Goal: Task Accomplishment & Management: Use online tool/utility

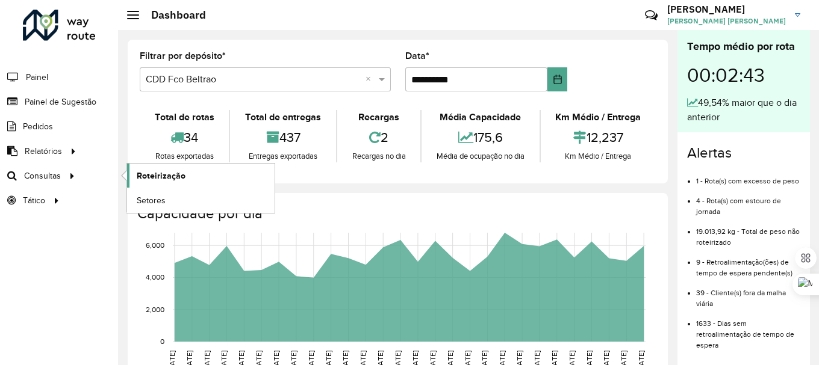
click at [158, 175] on span "Roteirização" at bounding box center [161, 176] width 49 height 13
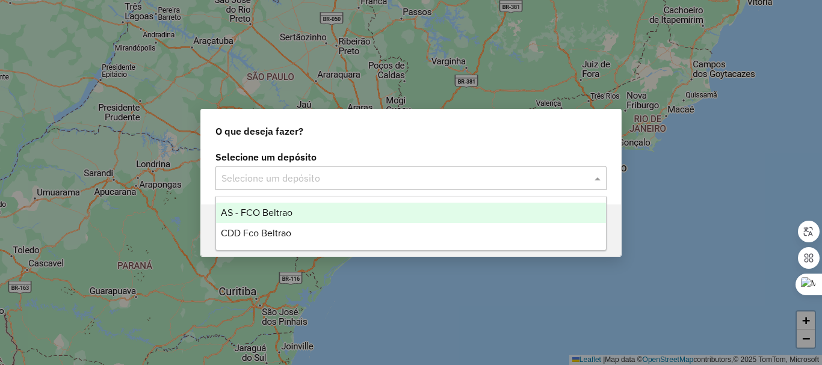
click at [408, 176] on input "text" at bounding box center [399, 179] width 355 height 14
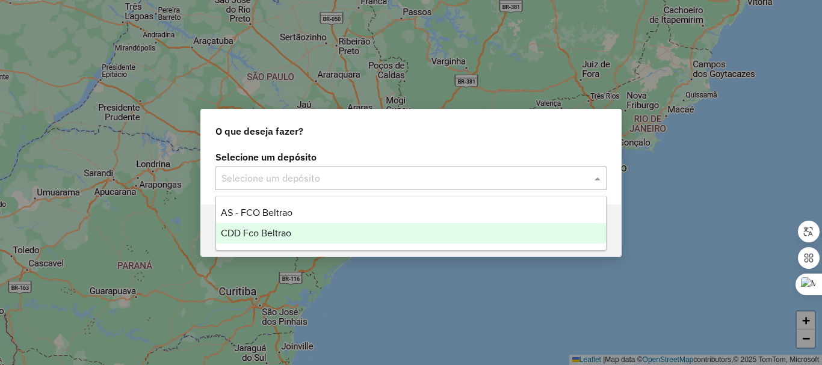
click at [281, 230] on span "CDD Fco Beltrao" at bounding box center [256, 233] width 70 height 10
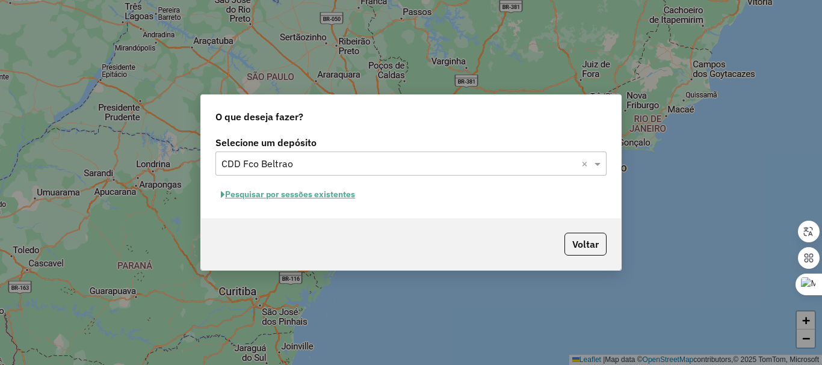
click at [317, 196] on button "Pesquisar por sessões existentes" at bounding box center [288, 194] width 145 height 19
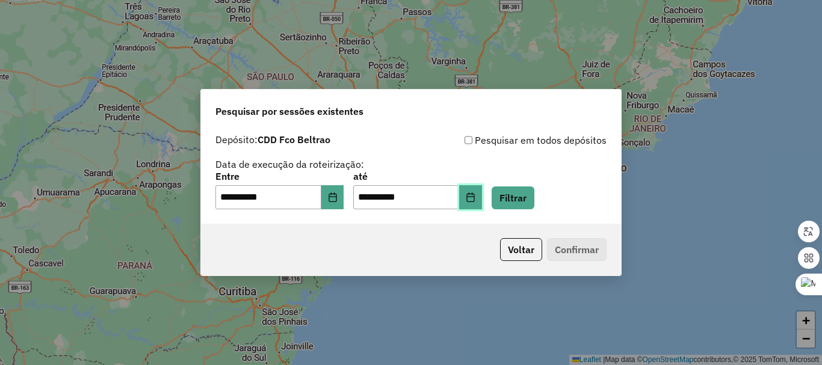
click at [474, 195] on icon "Choose Date" at bounding box center [471, 198] width 8 height 10
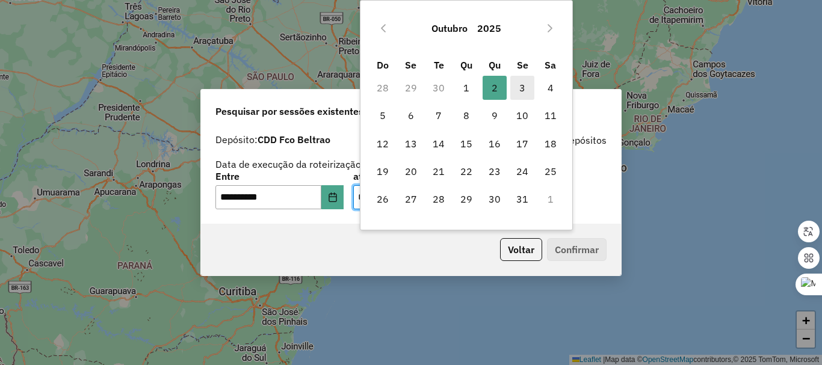
click at [525, 93] on span "3" at bounding box center [523, 88] width 24 height 24
type input "**********"
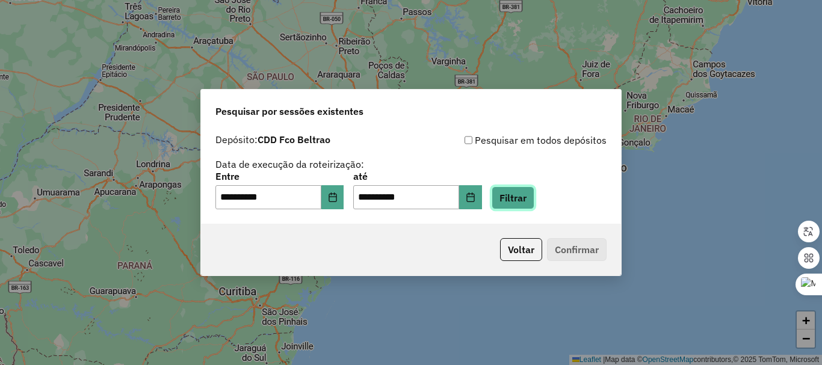
click at [529, 193] on button "Filtrar" at bounding box center [513, 198] width 43 height 23
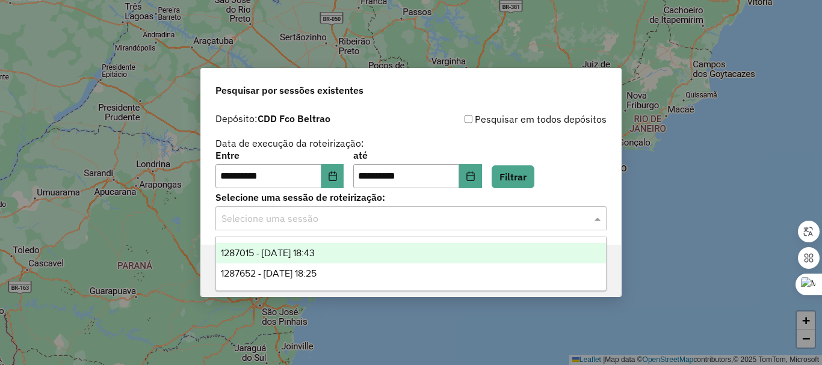
click at [318, 230] on div "Selecione uma sessão" at bounding box center [411, 218] width 391 height 24
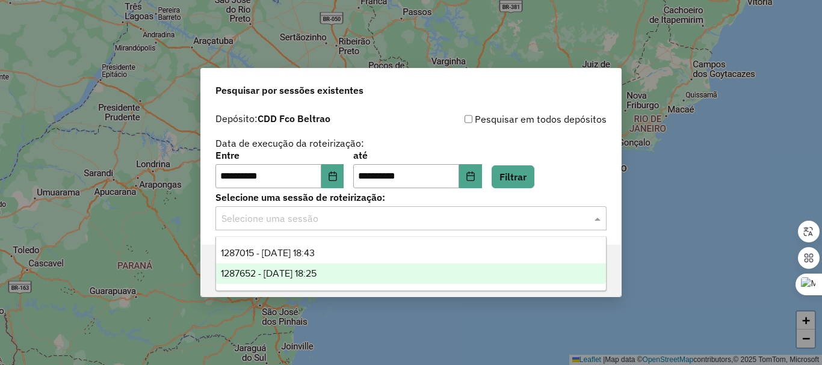
drag, startPoint x: 333, startPoint y: 272, endPoint x: 340, endPoint y: 272, distance: 6.6
click at [317, 272] on span "1287652 - 03/10/2025 18:25" at bounding box center [269, 274] width 96 height 10
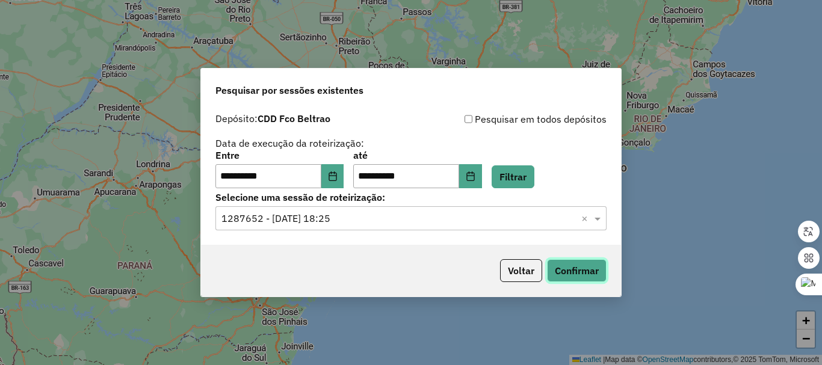
click at [557, 265] on button "Confirmar" at bounding box center [577, 270] width 60 height 23
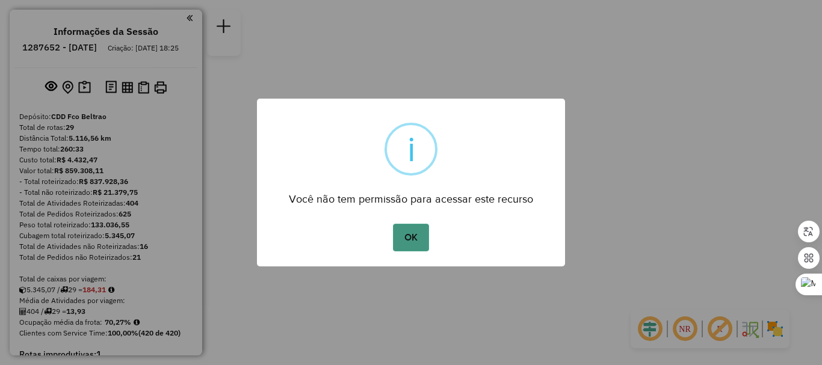
click at [408, 232] on button "OK" at bounding box center [411, 238] width 36 height 28
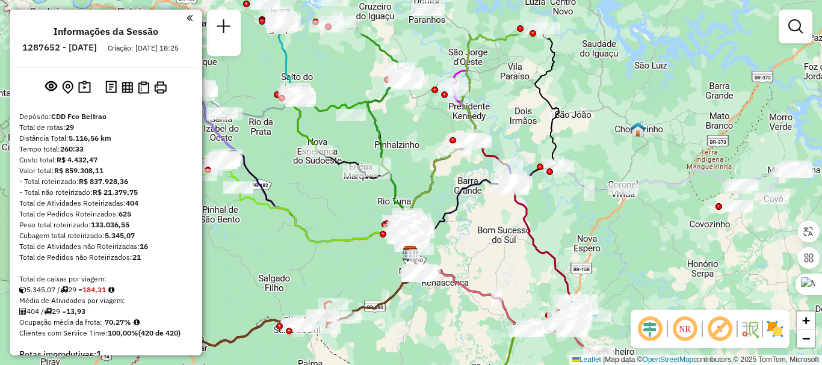
drag, startPoint x: 519, startPoint y: 186, endPoint x: 518, endPoint y: 245, distance: 59.0
click at [518, 245] on div "Janela de atendimento Grade de atendimento Capacidade Transportadoras Veículos …" at bounding box center [411, 182] width 822 height 365
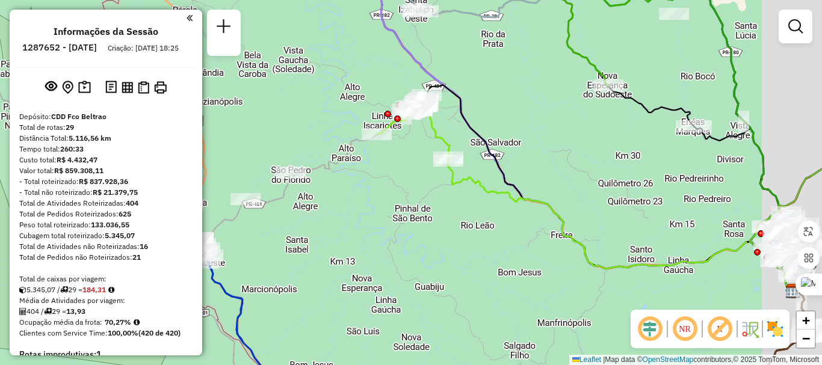
drag, startPoint x: 402, startPoint y: 176, endPoint x: 326, endPoint y: 183, distance: 76.1
click at [328, 184] on div "Janela de atendimento Grade de atendimento Capacidade Transportadoras Veículos …" at bounding box center [411, 182] width 822 height 365
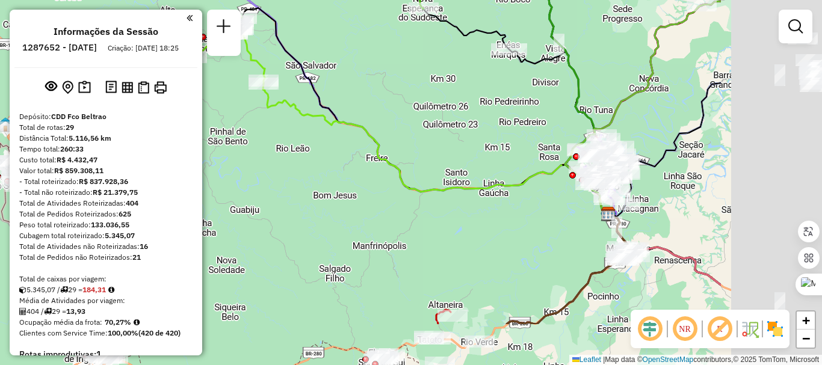
drag, startPoint x: 556, startPoint y: 157, endPoint x: 373, endPoint y: 79, distance: 198.8
click at [373, 79] on div "Janela de atendimento Grade de atendimento Capacidade Transportadoras Veículos …" at bounding box center [411, 182] width 822 height 365
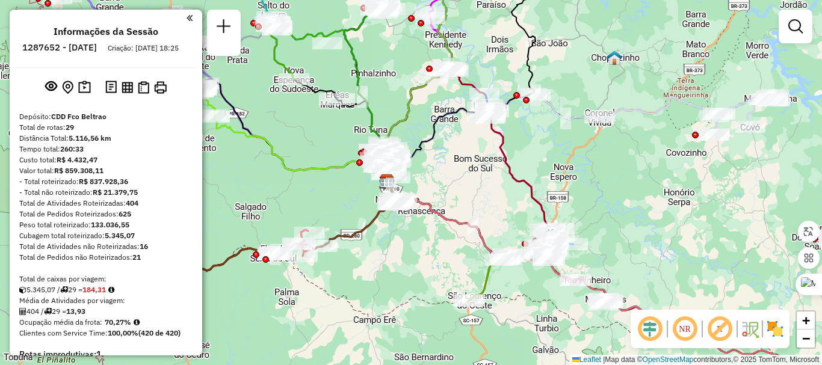
drag, startPoint x: 337, startPoint y: 187, endPoint x: 254, endPoint y: 190, distance: 82.5
click at [211, 192] on div "Janela de atendimento Grade de atendimento Capacidade Transportadoras Veículos …" at bounding box center [411, 182] width 822 height 365
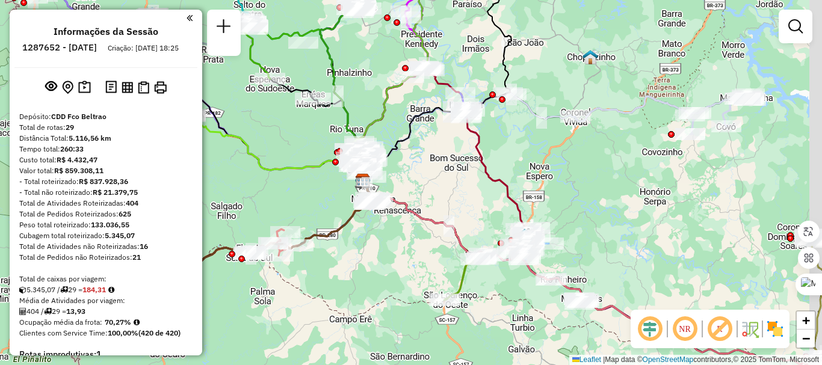
drag, startPoint x: 645, startPoint y: 196, endPoint x: 536, endPoint y: 188, distance: 109.2
click at [536, 188] on div "Janela de atendimento Grade de atendimento Capacidade Transportadoras Veículos …" at bounding box center [411, 182] width 822 height 365
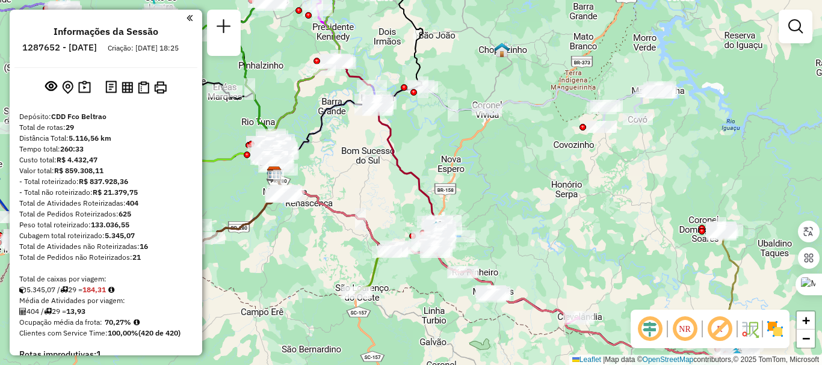
click at [530, 104] on icon at bounding box center [566, 108] width 158 height 38
select select "**********"
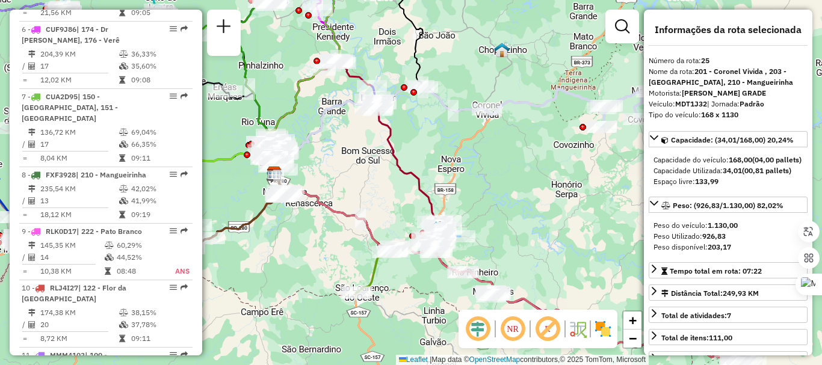
scroll to position [2101, 0]
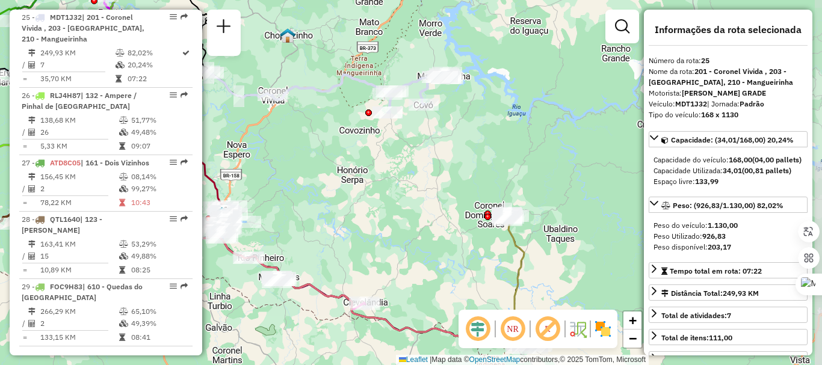
drag, startPoint x: 591, startPoint y: 149, endPoint x: 382, endPoint y: 134, distance: 209.4
click at [382, 134] on div "Janela de atendimento Grade de atendimento Capacidade Transportadoras Veículos …" at bounding box center [411, 182] width 822 height 365
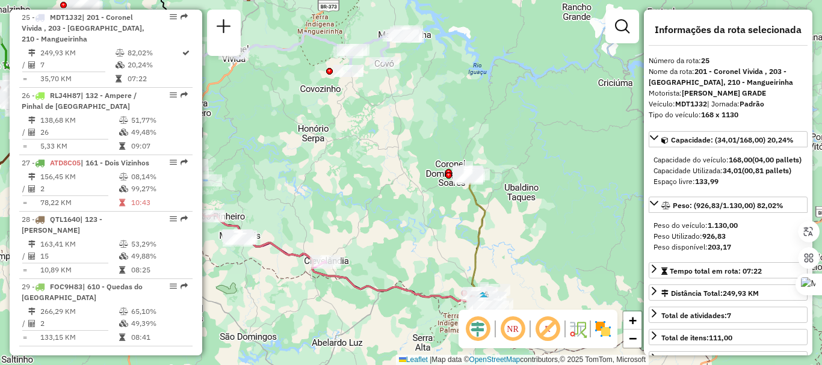
drag, startPoint x: 454, startPoint y: 169, endPoint x: 426, endPoint y: 128, distance: 49.4
click at [426, 128] on div "Janela de atendimento Grade de atendimento Capacidade Transportadoras Veículos …" at bounding box center [411, 182] width 822 height 365
click at [480, 209] on icon at bounding box center [253, 210] width 464 height 184
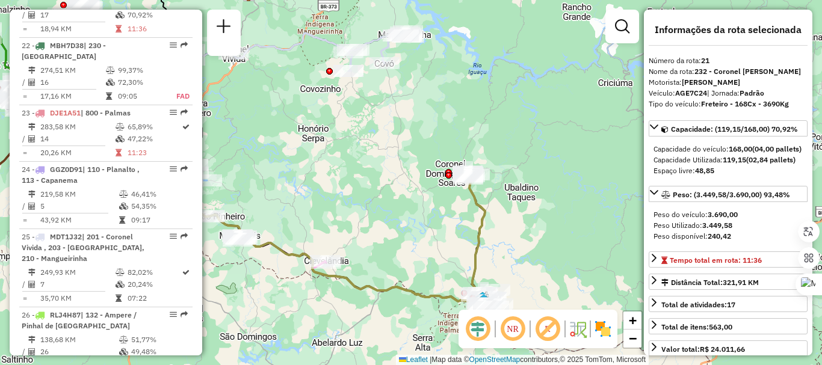
scroll to position [1842, 0]
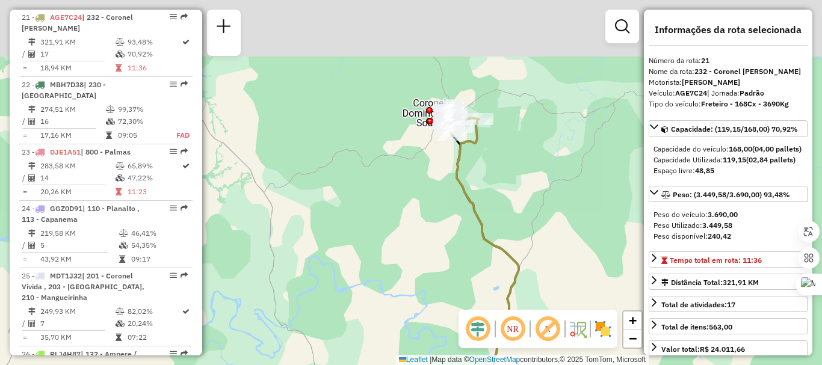
drag, startPoint x: 446, startPoint y: 214, endPoint x: 442, endPoint y: 229, distance: 14.9
click at [442, 229] on div "Janela de atendimento Grade de atendimento Capacidade Transportadoras Veículos …" at bounding box center [411, 182] width 822 height 365
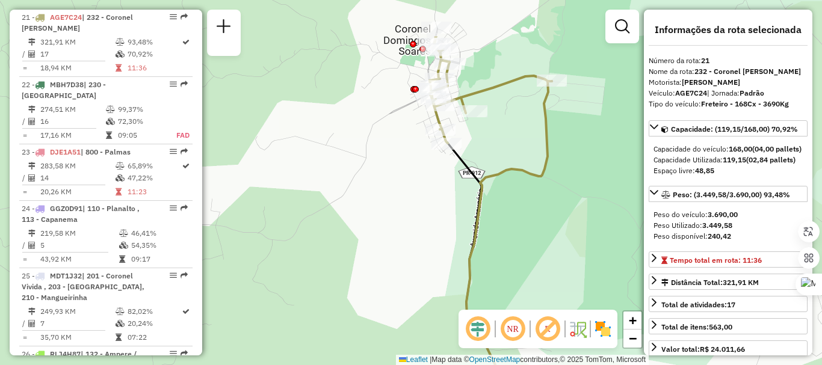
drag, startPoint x: 470, startPoint y: 129, endPoint x: 441, endPoint y: 176, distance: 54.3
click at [442, 184] on div "Janela de atendimento Grade de atendimento Capacidade Transportadoras Veículos …" at bounding box center [411, 182] width 822 height 365
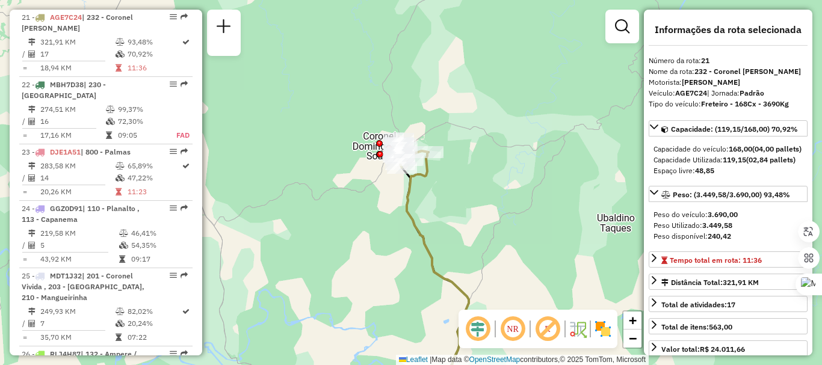
drag, startPoint x: 318, startPoint y: 190, endPoint x: 374, endPoint y: 197, distance: 56.4
click at [374, 218] on div "Janela de atendimento Grade de atendimento Capacidade Transportadoras Veículos …" at bounding box center [411, 182] width 822 height 365
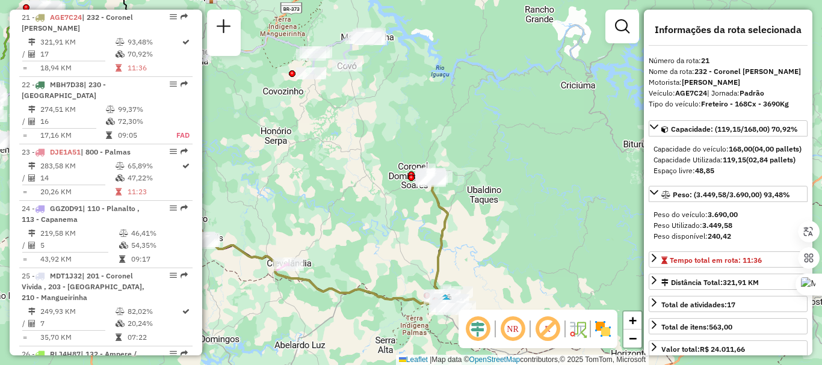
drag, startPoint x: 294, startPoint y: 178, endPoint x: 420, endPoint y: 182, distance: 125.9
click at [414, 182] on div "Janela de atendimento Grade de atendimento Capacidade Transportadoras Veículos …" at bounding box center [411, 182] width 822 height 365
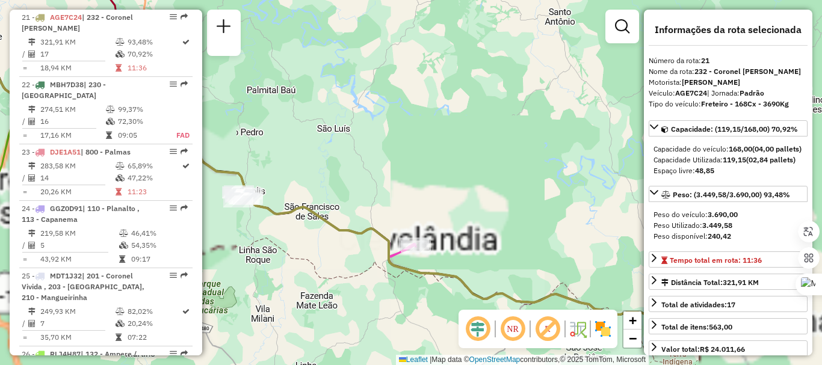
drag, startPoint x: 384, startPoint y: 155, endPoint x: 379, endPoint y: 144, distance: 11.9
click at [380, 144] on div "Janela de atendimento Grade de atendimento Capacidade Transportadoras Veículos …" at bounding box center [411, 182] width 822 height 365
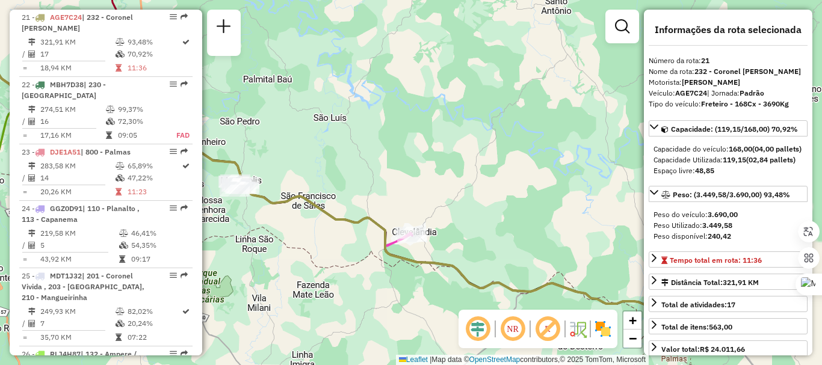
click at [391, 240] on icon at bounding box center [324, 166] width 813 height 293
click at [393, 243] on icon at bounding box center [324, 166] width 813 height 293
click at [391, 243] on icon at bounding box center [324, 166] width 813 height 293
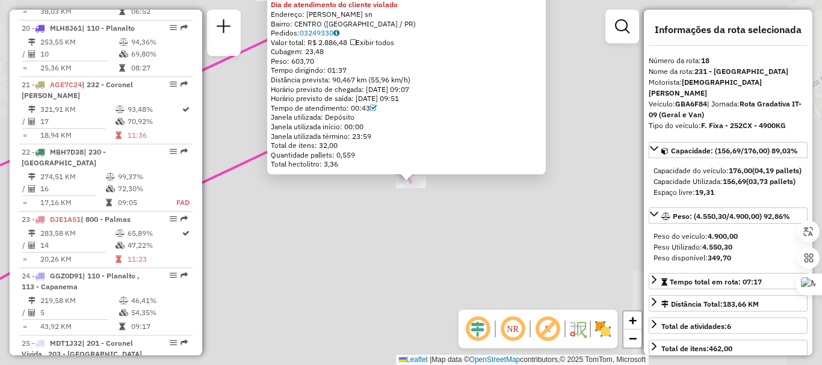
scroll to position [1651, 0]
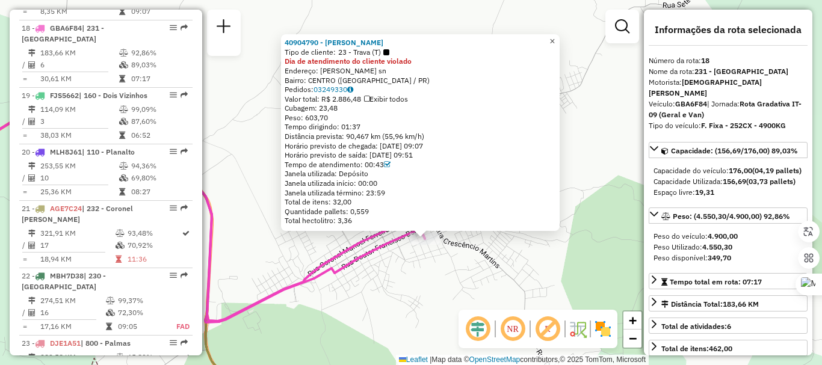
click at [555, 38] on span "×" at bounding box center [552, 41] width 5 height 10
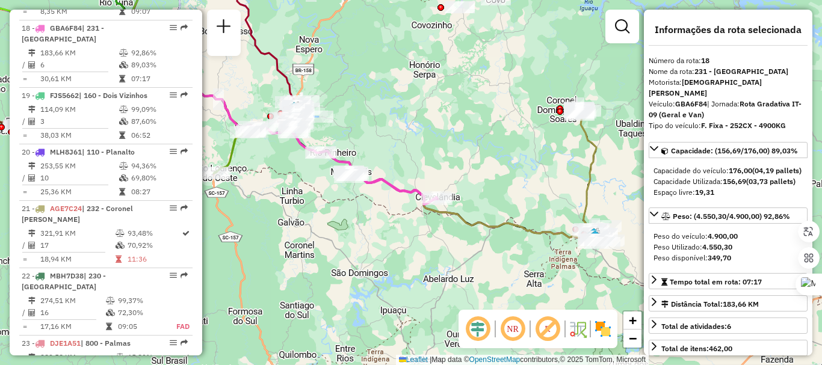
drag, startPoint x: 392, startPoint y: 189, endPoint x: 414, endPoint y: 204, distance: 26.4
click at [414, 204] on icon at bounding box center [393, 186] width 89 height 35
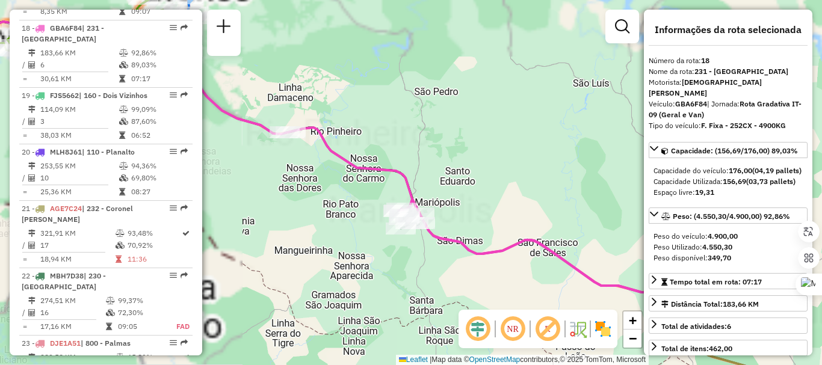
click at [363, 166] on icon at bounding box center [337, 155] width 838 height 370
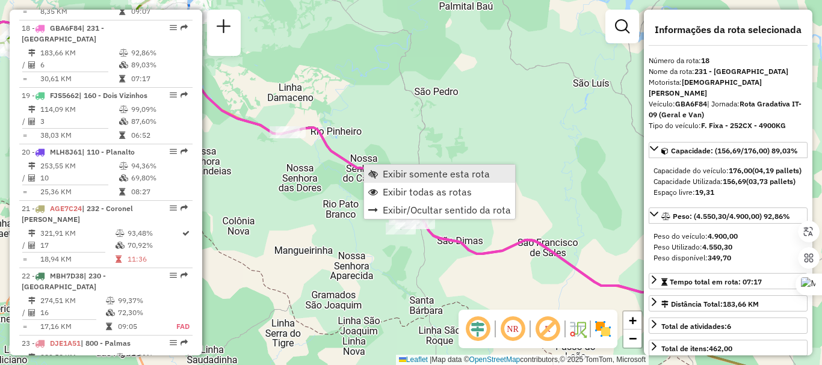
click at [408, 173] on span "Exibir somente esta rota" at bounding box center [436, 174] width 107 height 10
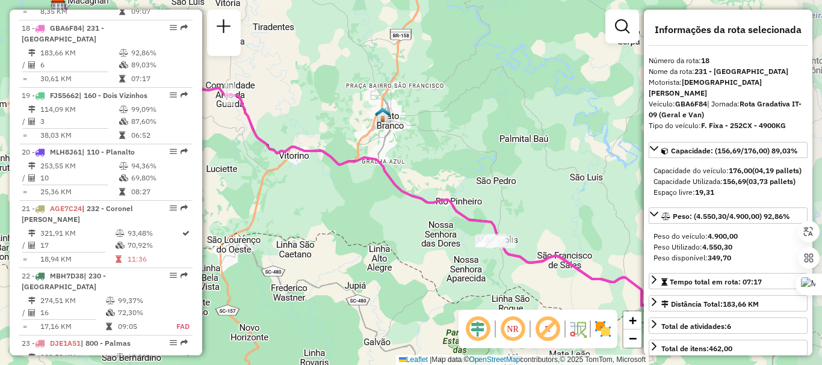
drag, startPoint x: 373, startPoint y: 202, endPoint x: 337, endPoint y: 178, distance: 44.2
click at [337, 178] on div "Janela de atendimento Grade de atendimento Capacidade Transportadoras Veículos …" at bounding box center [411, 182] width 822 height 365
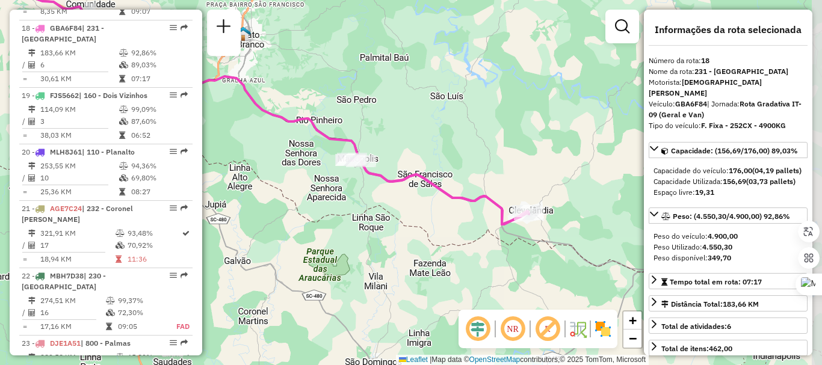
drag, startPoint x: 490, startPoint y: 232, endPoint x: 350, endPoint y: 152, distance: 161.3
click at [350, 152] on icon at bounding box center [224, 75] width 610 height 300
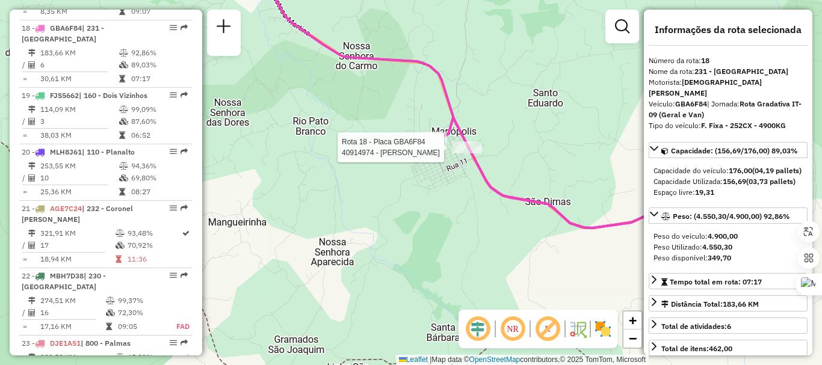
drag, startPoint x: 520, startPoint y: 166, endPoint x: 297, endPoint y: 124, distance: 226.6
click at [452, 141] on div at bounding box center [467, 147] width 30 height 12
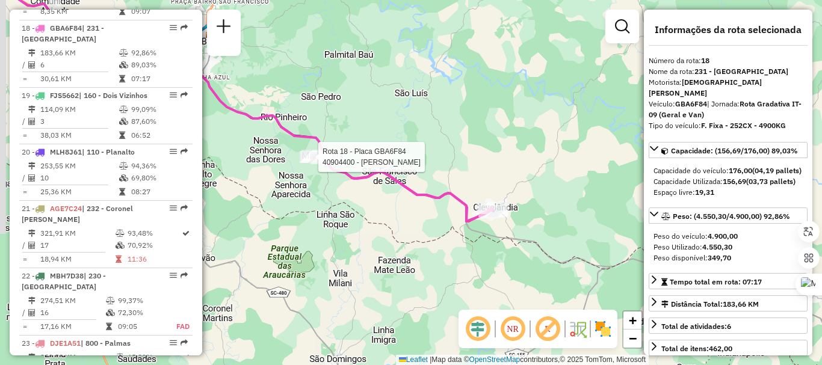
drag, startPoint x: 391, startPoint y: 184, endPoint x: 433, endPoint y: 214, distance: 51.8
click at [433, 214] on icon at bounding box center [404, 186] width 179 height 70
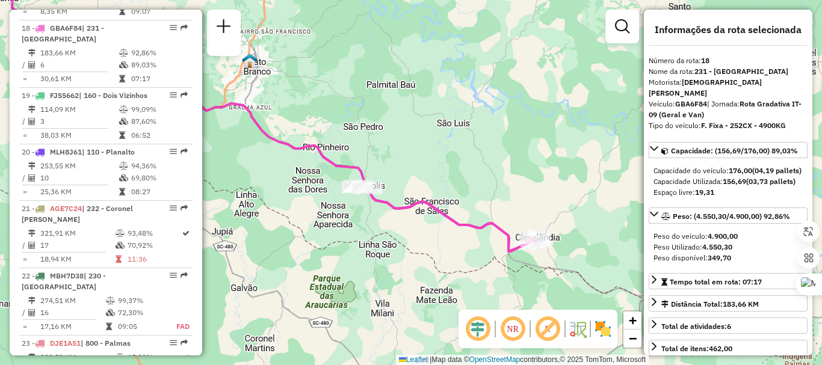
click at [345, 169] on icon at bounding box center [235, 107] width 602 height 288
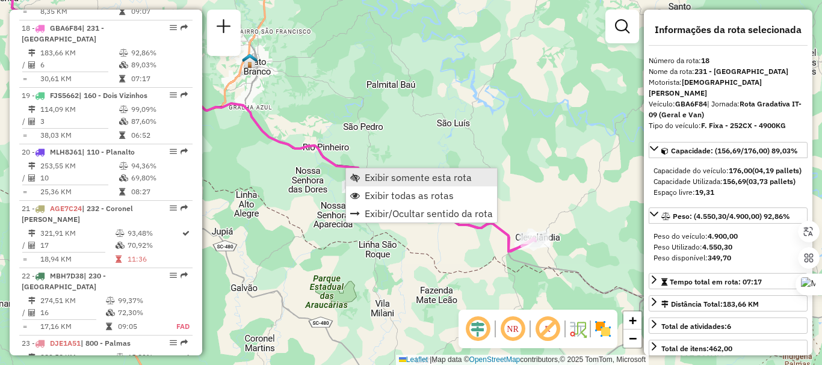
click at [384, 175] on span "Exibir somente esta rota" at bounding box center [418, 178] width 107 height 10
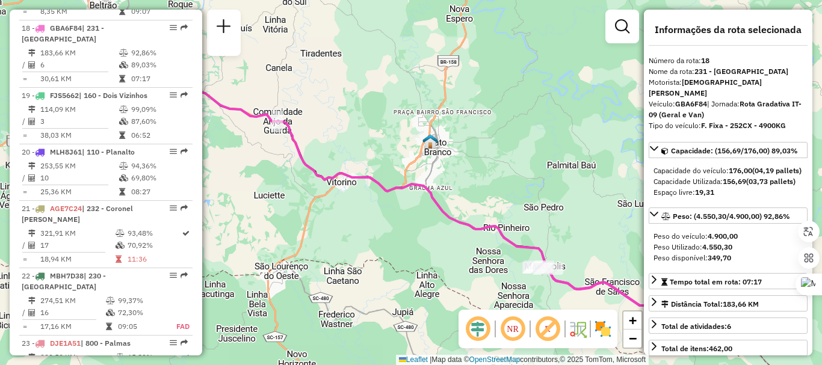
click at [391, 185] on icon at bounding box center [411, 183] width 610 height 300
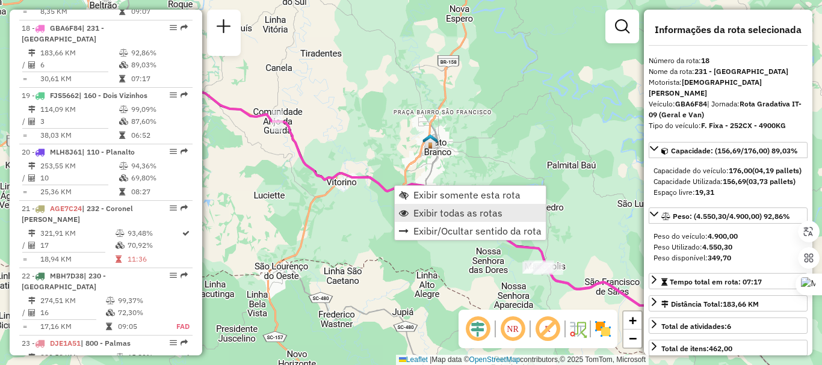
click at [436, 212] on span "Exibir todas as rotas" at bounding box center [458, 213] width 89 height 10
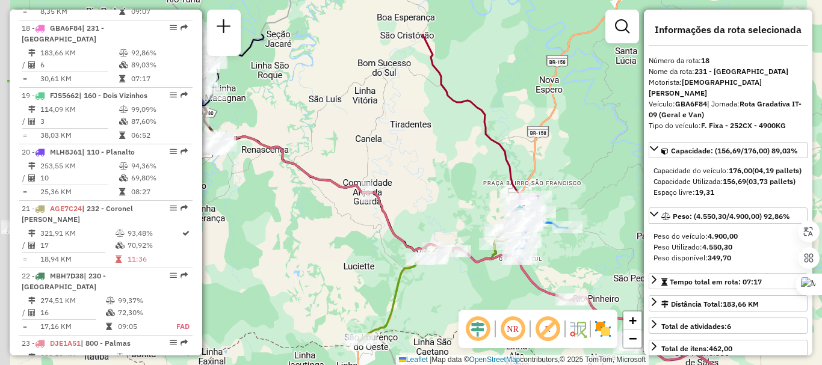
drag, startPoint x: 395, startPoint y: 247, endPoint x: 508, endPoint y: 311, distance: 129.4
click at [510, 320] on hb-router-mapa "Informações da Sessão 1287652 - 03/10/2025 Criação: 02/10/2025 18:25 Depósito: …" at bounding box center [411, 182] width 822 height 365
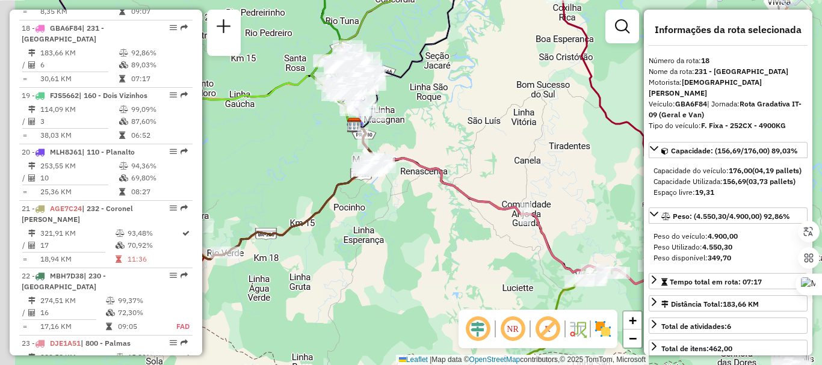
drag, startPoint x: 406, startPoint y: 247, endPoint x: 542, endPoint y: 238, distance: 136.9
click at [550, 240] on div "Janela de atendimento Grade de atendimento Capacidade Transportadoras Veículos …" at bounding box center [411, 182] width 822 height 365
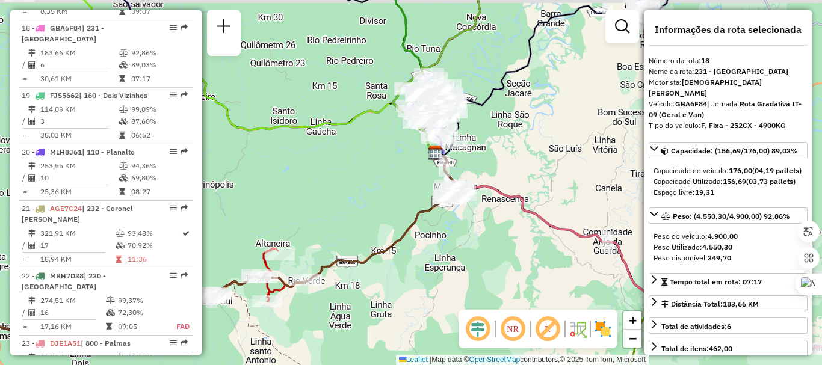
drag, startPoint x: 521, startPoint y: 216, endPoint x: 539, endPoint y: 213, distance: 18.3
click at [541, 213] on icon at bounding box center [696, 285] width 521 height 264
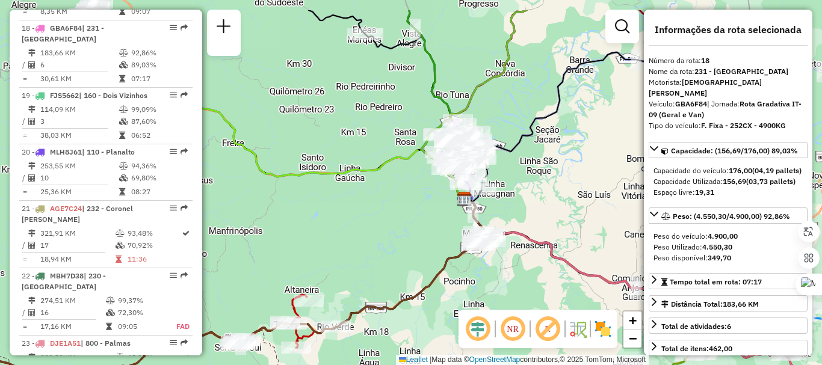
drag, startPoint x: 539, startPoint y: 163, endPoint x: 532, endPoint y: 190, distance: 28.0
click at [551, 200] on div "Janela de atendimento Grade de atendimento Capacidade Transportadoras Veículos …" at bounding box center [411, 182] width 822 height 365
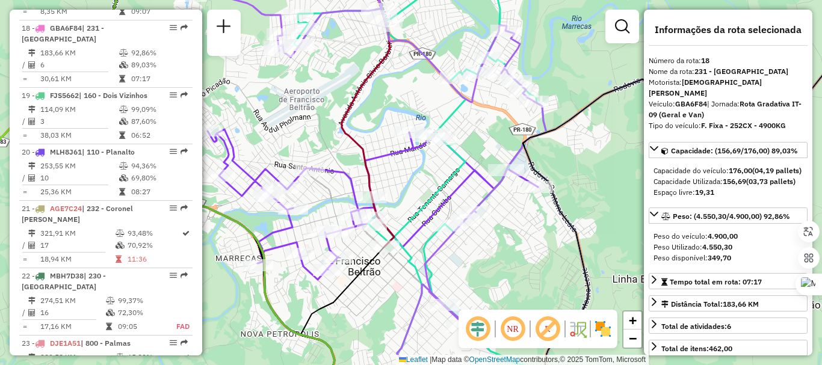
click at [345, 179] on icon at bounding box center [373, 204] width 331 height 151
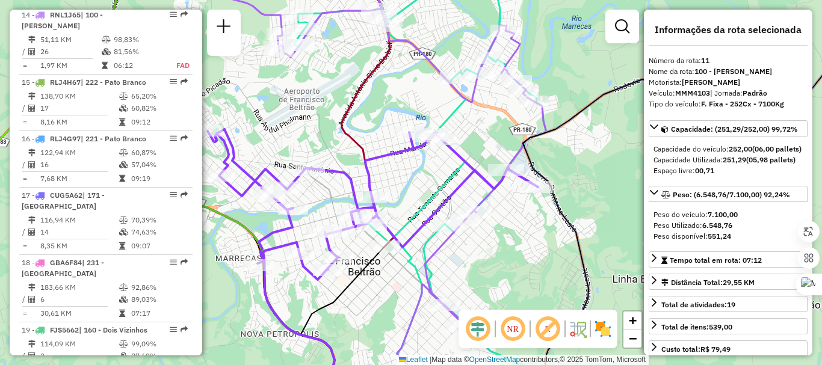
scroll to position [1179, 0]
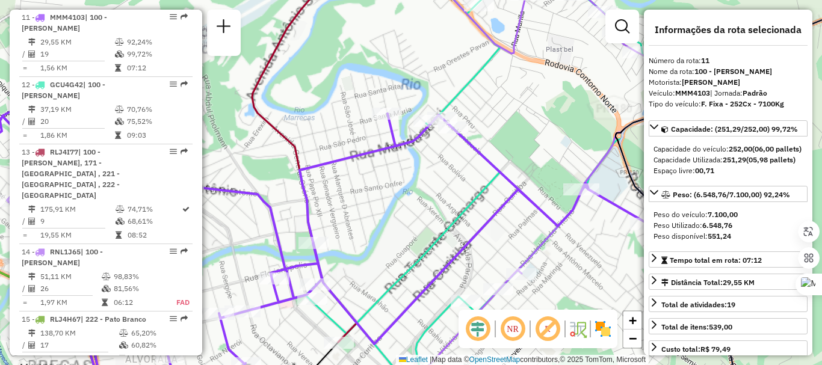
click at [464, 87] on icon at bounding box center [484, 182] width 357 height 438
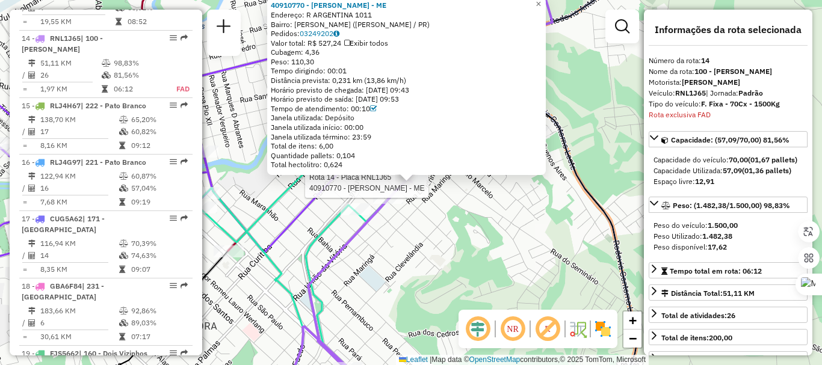
scroll to position [1392, 0]
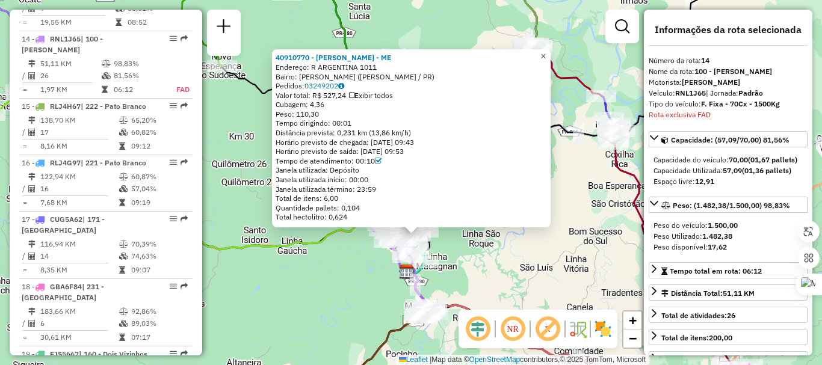
click at [546, 55] on span "×" at bounding box center [543, 56] width 5 height 10
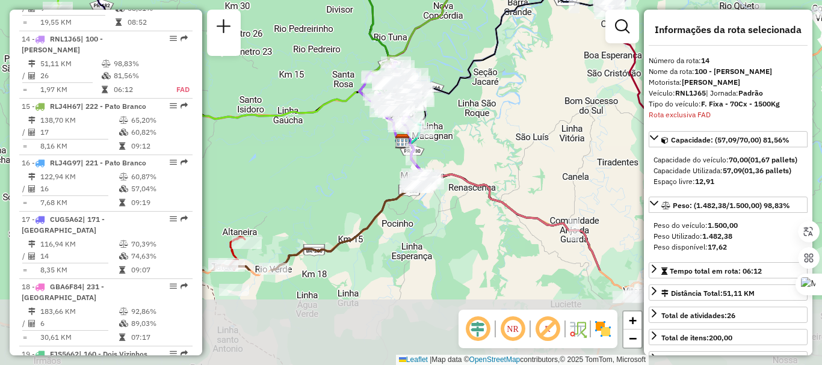
drag, startPoint x: 382, startPoint y: 254, endPoint x: 377, endPoint y: 113, distance: 141.6
click at [377, 116] on div "Rota 11 - Placa MMM4103 40901823 - DAMIANI Janela de atendimento Grade de atend…" at bounding box center [411, 182] width 822 height 365
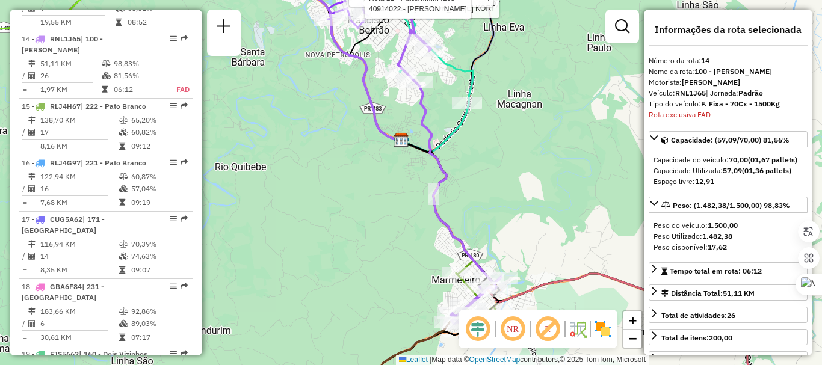
click at [442, 219] on icon at bounding box center [450, 143] width 104 height 361
click at [433, 218] on icon at bounding box center [450, 143] width 104 height 361
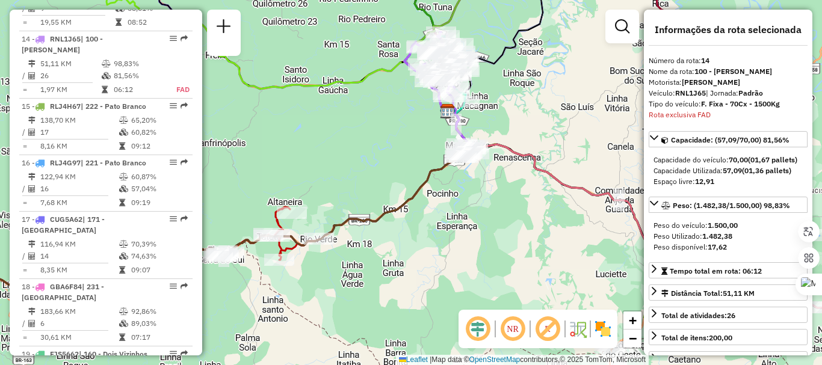
drag, startPoint x: 311, startPoint y: 210, endPoint x: 340, endPoint y: 122, distance: 92.9
click at [349, 118] on div "Janela de atendimento Grade de atendimento Capacidade Transportadoras Veículos …" at bounding box center [411, 182] width 822 height 365
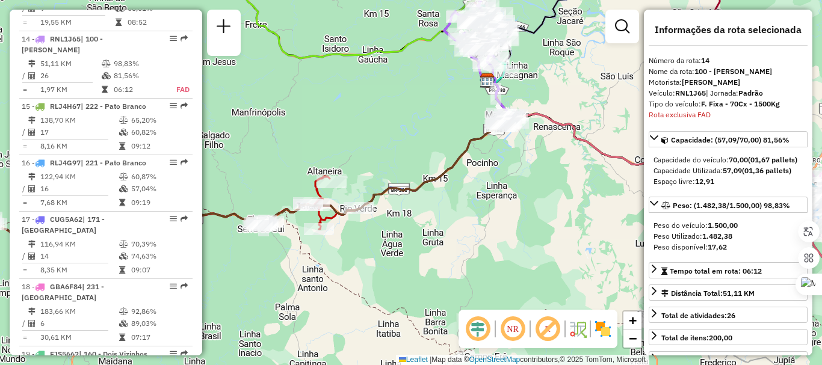
drag, startPoint x: 400, startPoint y: 170, endPoint x: 435, endPoint y: 135, distance: 49.8
click at [435, 135] on div "Janela de atendimento Grade de atendimento Capacidade Transportadoras Veículos …" at bounding box center [411, 182] width 822 height 365
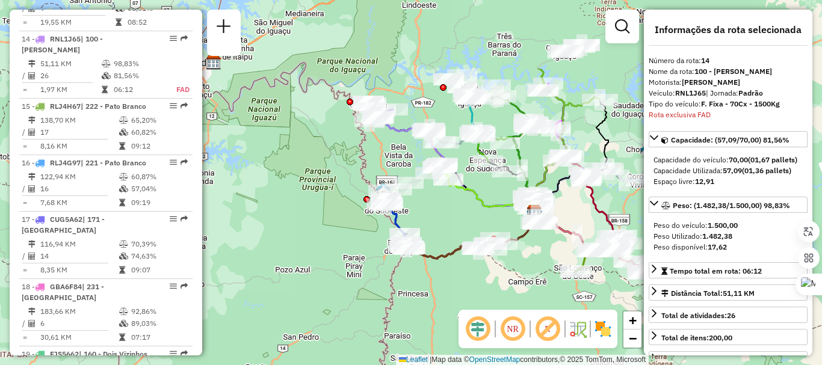
click at [435, 276] on div "Janela de atendimento Grade de atendimento Capacidade Transportadoras Veículos …" at bounding box center [411, 182] width 822 height 365
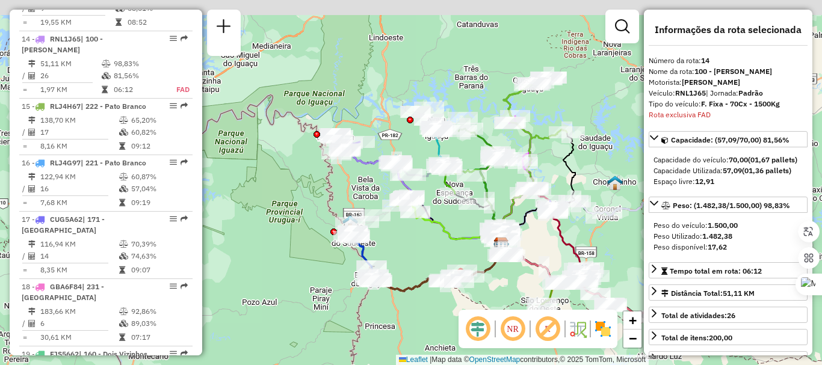
drag, startPoint x: 380, startPoint y: 151, endPoint x: 344, endPoint y: 184, distance: 49.0
click at [347, 192] on div "Janela de atendimento Grade de atendimento Capacidade Transportadoras Veículos …" at bounding box center [411, 182] width 822 height 365
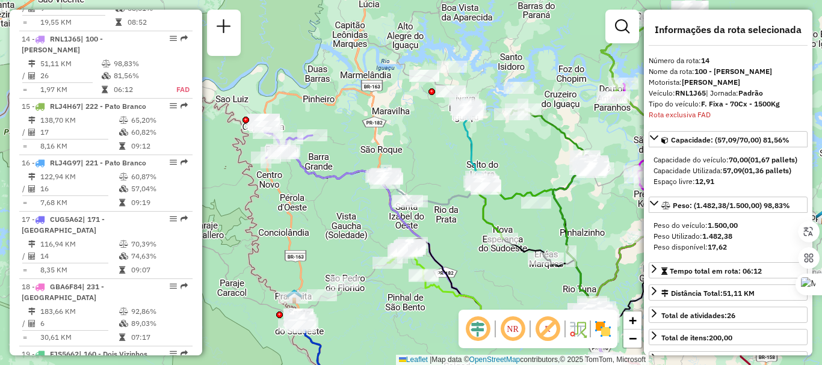
click at [338, 175] on icon at bounding box center [430, 234] width 332 height 214
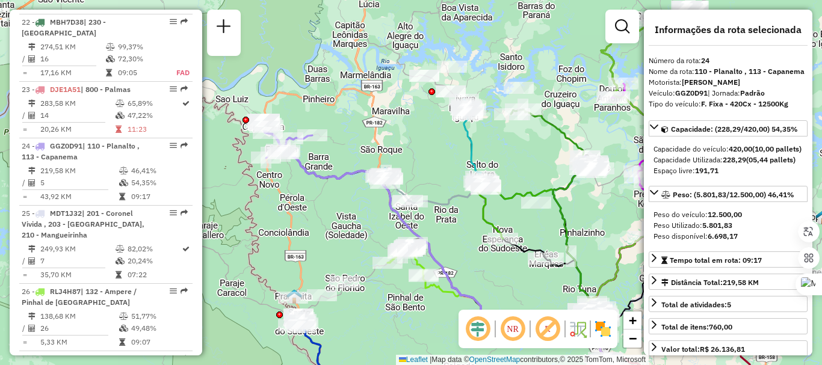
scroll to position [2034, 0]
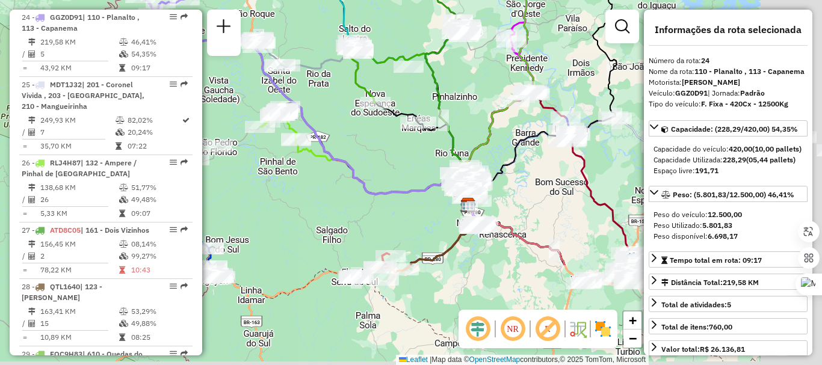
drag, startPoint x: 423, startPoint y: 209, endPoint x: 293, endPoint y: 70, distance: 190.0
click at [293, 71] on div at bounding box center [282, 66] width 36 height 12
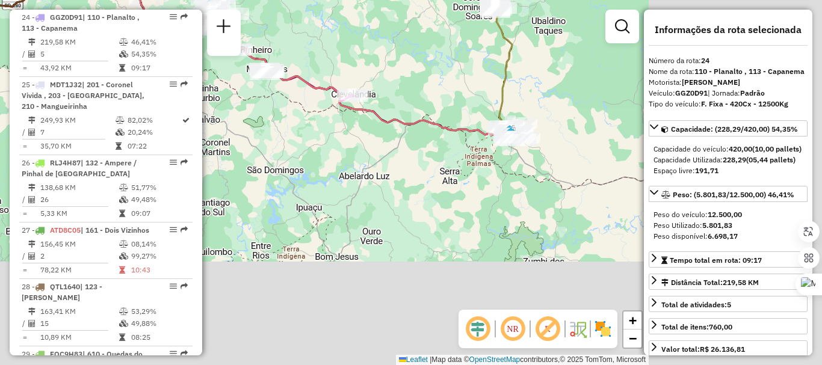
drag, startPoint x: 422, startPoint y: 167, endPoint x: 381, endPoint y: 146, distance: 46.3
click at [306, 112] on div "Rota 4 - Placa CUC3A95 40911832 - NADIR CATIANE SILVA Rota 4 - Placa CUC3A95 40…" at bounding box center [411, 182] width 822 height 365
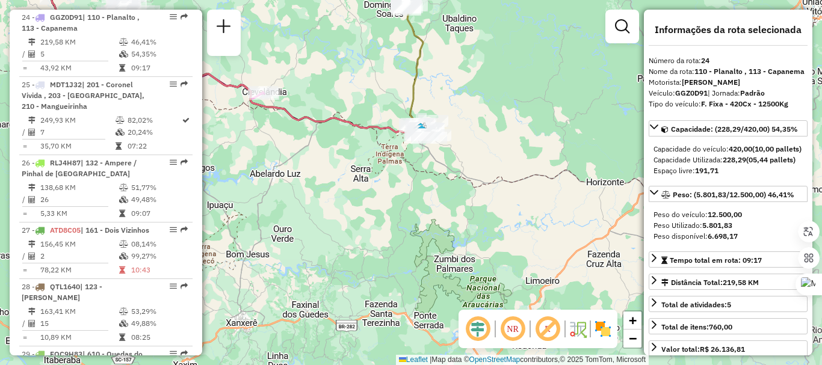
drag, startPoint x: 406, startPoint y: 176, endPoint x: 394, endPoint y: 176, distance: 12.0
click at [394, 176] on div "Rota 4 - Placa CUC3A95 40911832 - NADIR CATIANE SILVA Rota 4 - Placa CUC3A95 40…" at bounding box center [411, 182] width 822 height 365
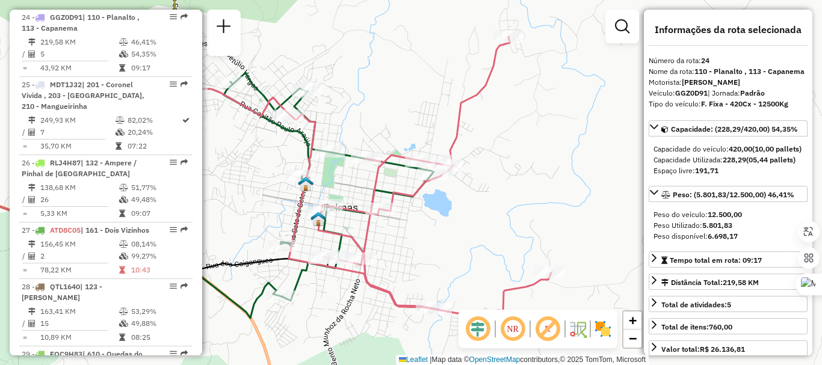
click at [303, 273] on icon at bounding box center [176, 196] width 517 height 246
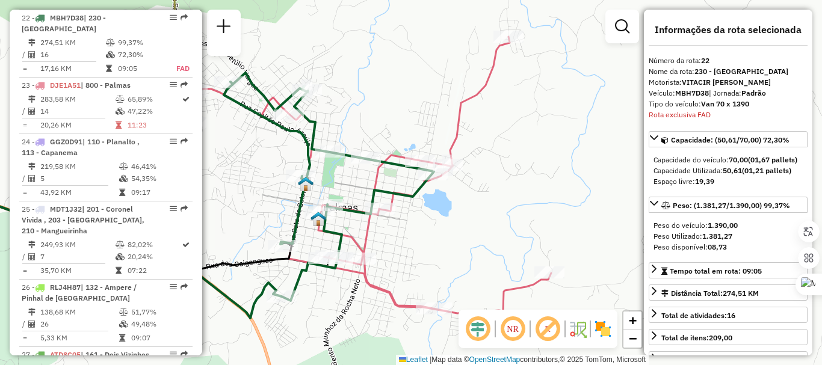
scroll to position [1910, 0]
click at [298, 278] on icon at bounding box center [176, 196] width 517 height 246
click at [300, 278] on icon at bounding box center [176, 196] width 517 height 246
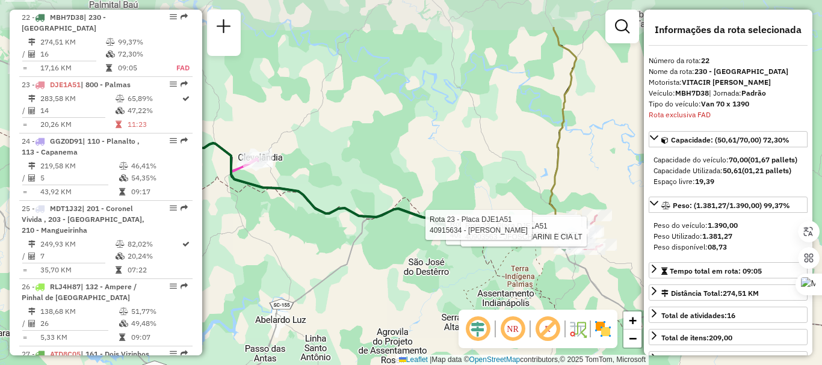
drag, startPoint x: 302, startPoint y: 104, endPoint x: 436, endPoint y: 152, distance: 142.6
click at [456, 160] on div "Rota 22 - Placa MBH7D38 40912899 - REGINA CELIA TEIXEIR Rota 23 - Placa DJE1A51…" at bounding box center [411, 182] width 822 height 365
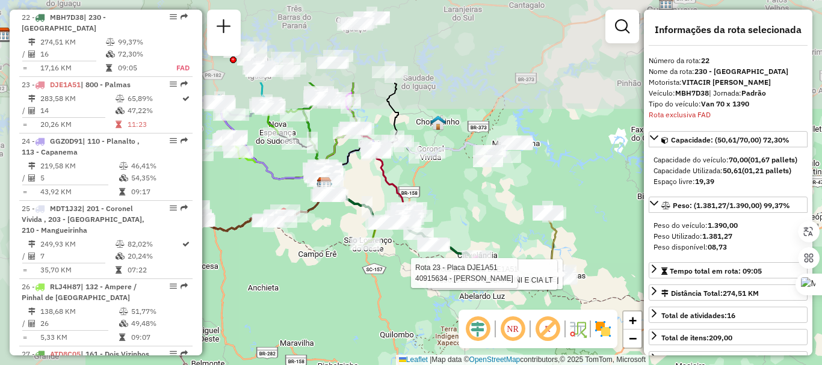
drag, startPoint x: 388, startPoint y: 175, endPoint x: 388, endPoint y: 166, distance: 9.0
click at [477, 233] on div "Rota 22 - Placa MBH7D38 40912899 - REGINA CELIA TEIXEIR Rota 23 - Placa DJE1A51…" at bounding box center [411, 182] width 822 height 365
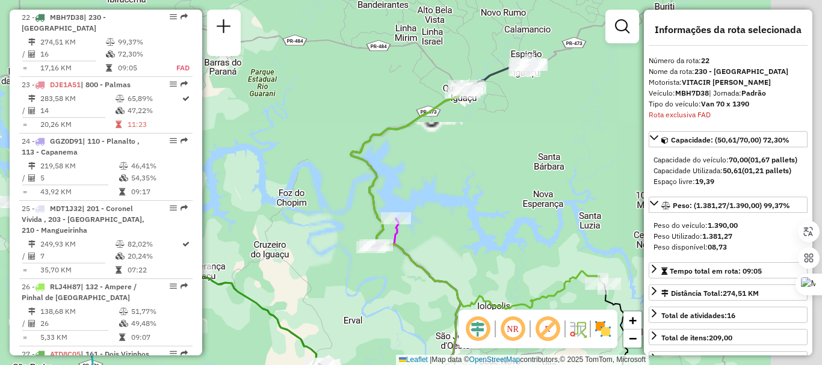
drag, startPoint x: 408, startPoint y: 119, endPoint x: 323, endPoint y: 119, distance: 84.3
click at [321, 120] on div "Rota 22 - Placa MBH7D38 40912899 - REGINA CELIA TEIXEIR Rota 23 - Placa DJE1A51…" at bounding box center [411, 182] width 822 height 365
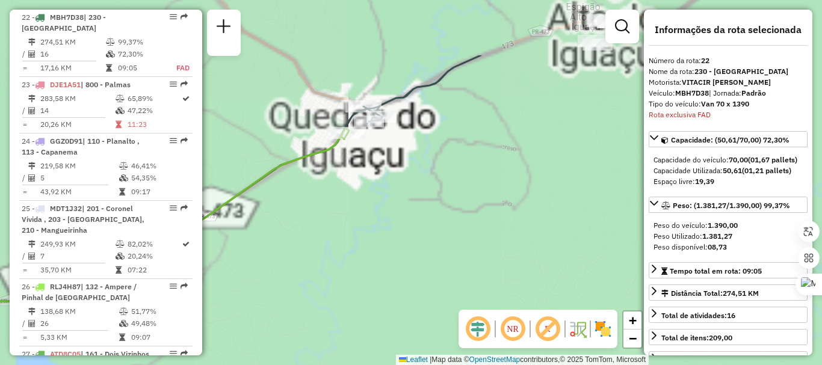
drag, startPoint x: 523, startPoint y: 107, endPoint x: 453, endPoint y: 186, distance: 105.3
click at [453, 186] on div "Rota 22 - Placa MBH7D38 40912899 - REGINA CELIA TEIXEIR Rota 23 - Placa DJE1A51…" at bounding box center [411, 182] width 822 height 365
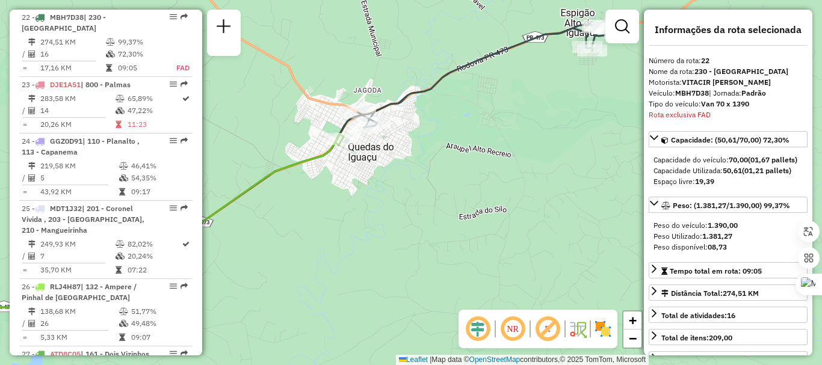
click at [396, 106] on icon at bounding box center [484, 76] width 253 height 104
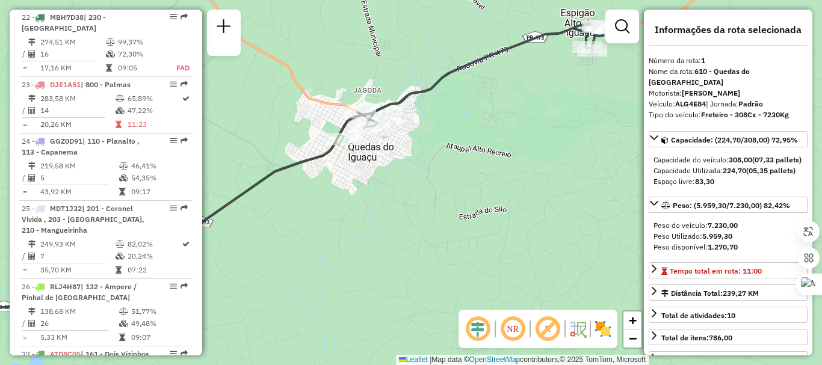
scroll to position [483, 0]
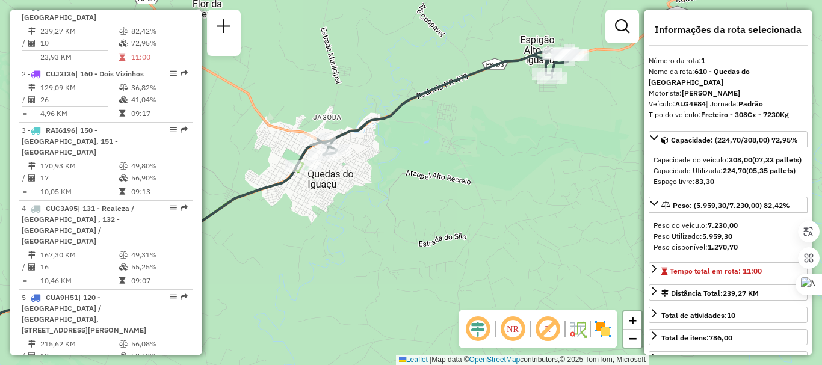
drag, startPoint x: 479, startPoint y: 107, endPoint x: 441, endPoint y: 131, distance: 44.9
click at [441, 131] on div "Janela de atendimento Grade de atendimento Capacidade Transportadoras Veículos …" at bounding box center [411, 182] width 822 height 365
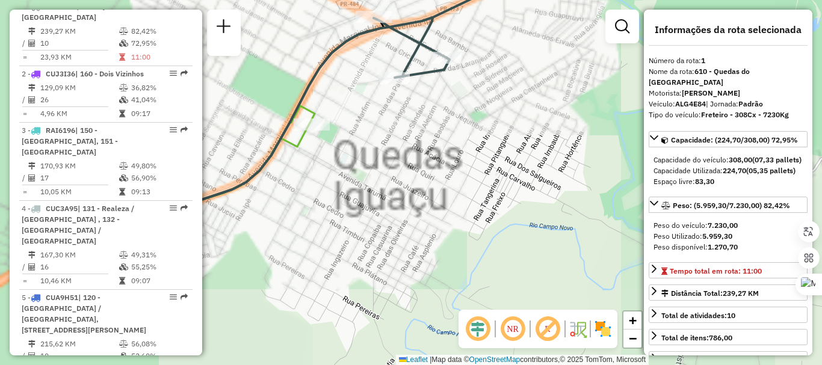
drag, startPoint x: 358, startPoint y: 170, endPoint x: 532, endPoint y: 180, distance: 173.7
click at [540, 179] on div "Janela de atendimento Grade de atendimento Capacidade Transportadoras Veículos …" at bounding box center [411, 182] width 822 height 365
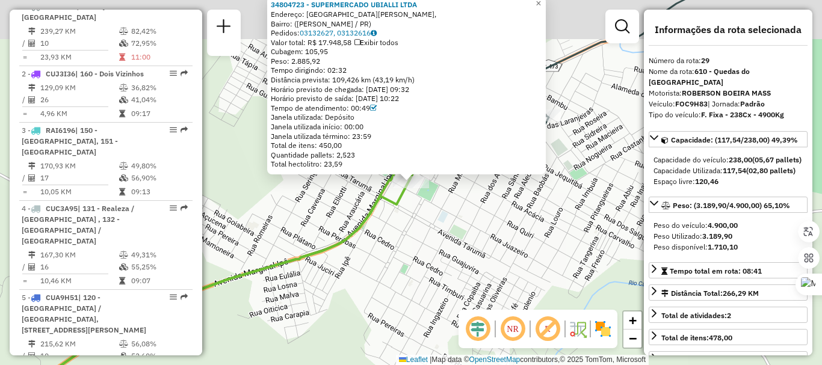
scroll to position [2367, 0]
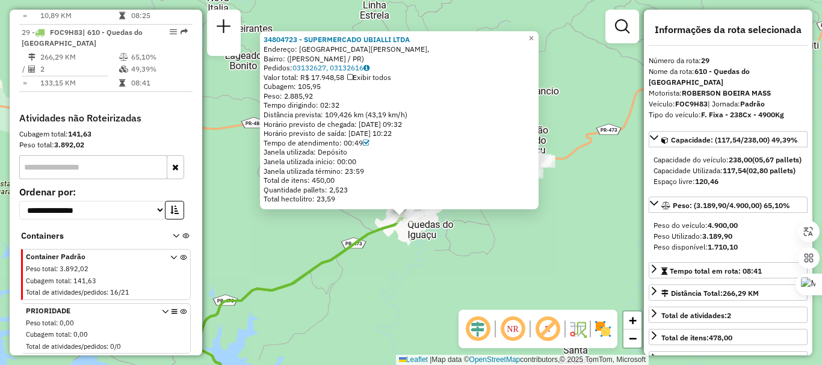
click at [352, 249] on icon at bounding box center [291, 309] width 224 height 185
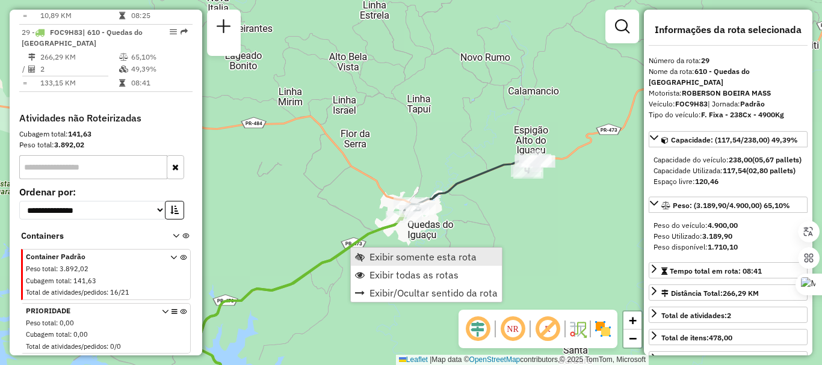
click at [402, 259] on span "Exibir somente esta rota" at bounding box center [423, 257] width 107 height 10
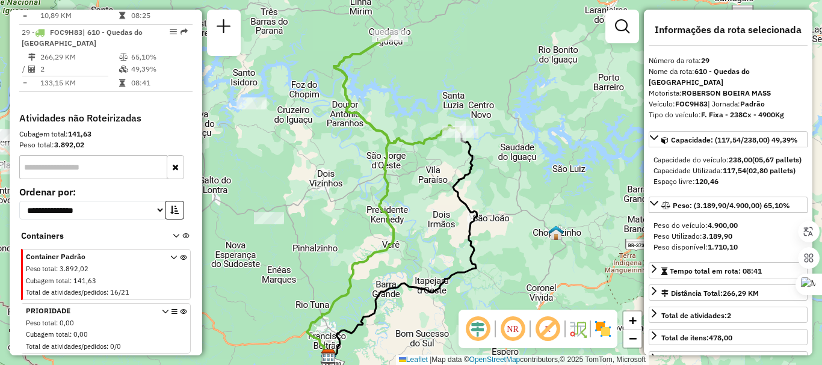
drag, startPoint x: 383, startPoint y: 205, endPoint x: 363, endPoint y: 220, distance: 24.6
click at [363, 220] on div "Janela de atendimento Grade de atendimento Capacidade Transportadoras Veículos …" at bounding box center [411, 182] width 822 height 365
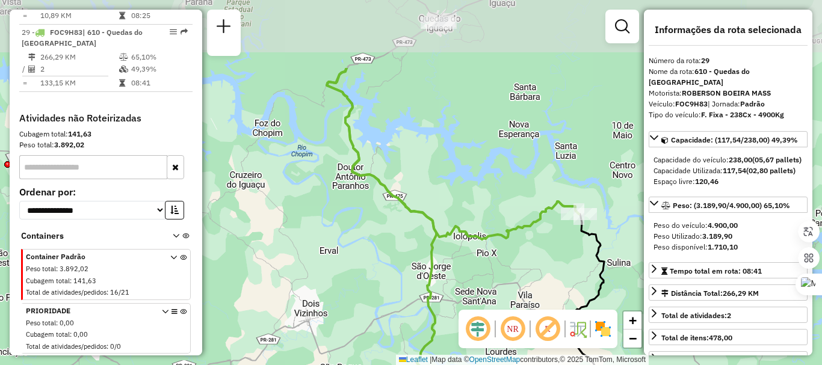
drag, startPoint x: 427, startPoint y: 147, endPoint x: 445, endPoint y: 190, distance: 46.2
click at [434, 250] on icon at bounding box center [386, 287] width 119 height 438
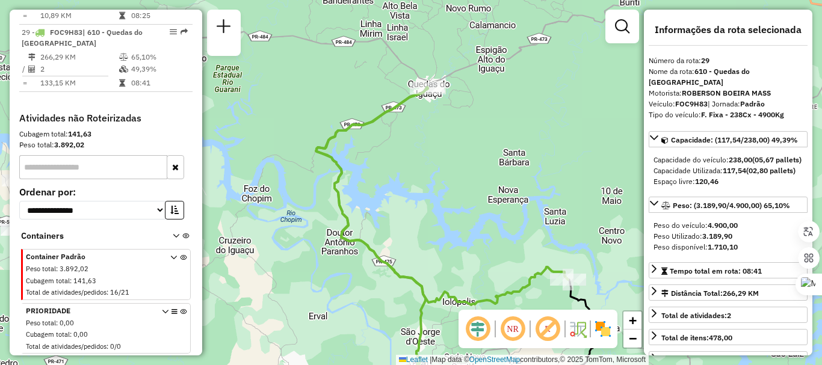
drag, startPoint x: 426, startPoint y: 196, endPoint x: 418, endPoint y: 200, distance: 8.9
click at [418, 200] on div "Janela de atendimento Grade de atendimento Capacidade Transportadoras Veículos …" at bounding box center [411, 182] width 822 height 365
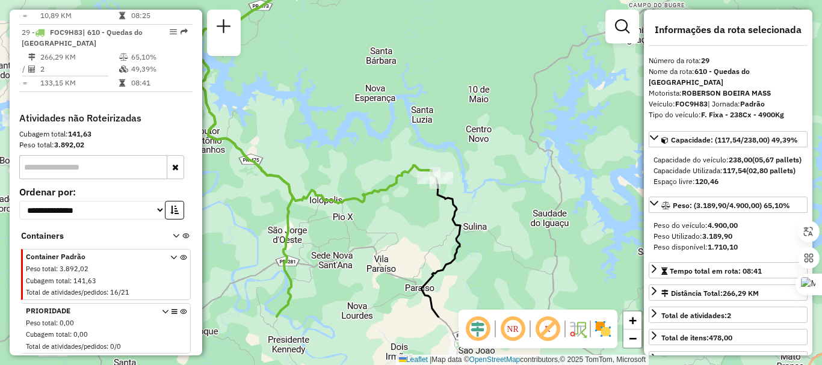
drag, startPoint x: 445, startPoint y: 194, endPoint x: 400, endPoint y: 123, distance: 83.3
click at [352, 104] on div "Janela de atendimento Grade de atendimento Capacidade Transportadoras Veículos …" at bounding box center [411, 182] width 822 height 365
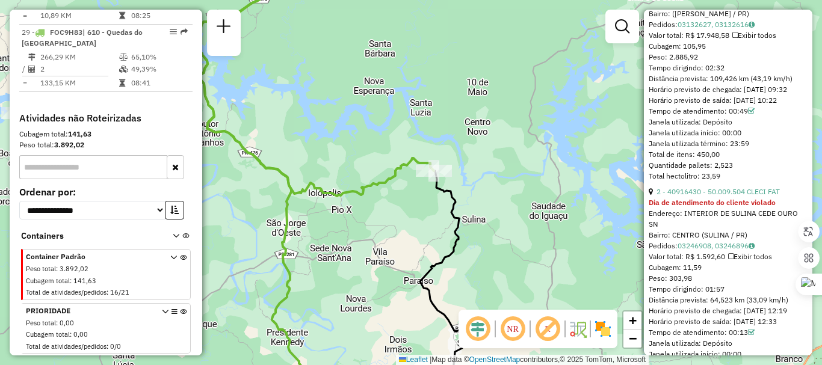
scroll to position [647, 0]
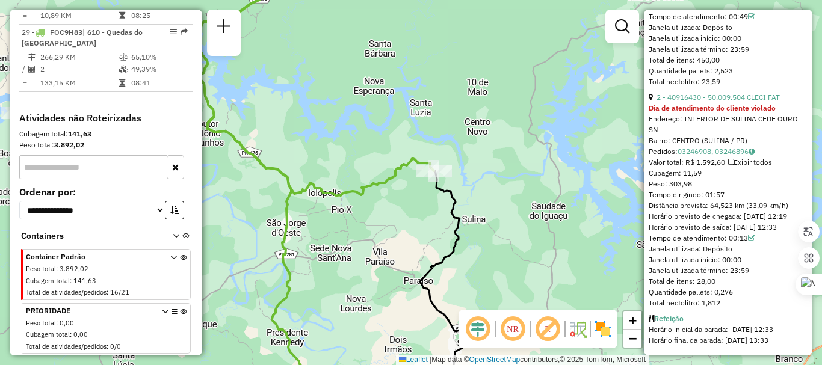
click at [339, 194] on icon at bounding box center [308, 88] width 252 height 217
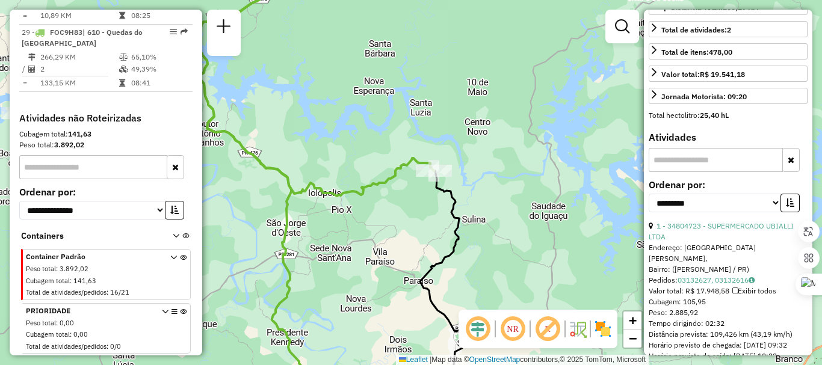
scroll to position [166, 0]
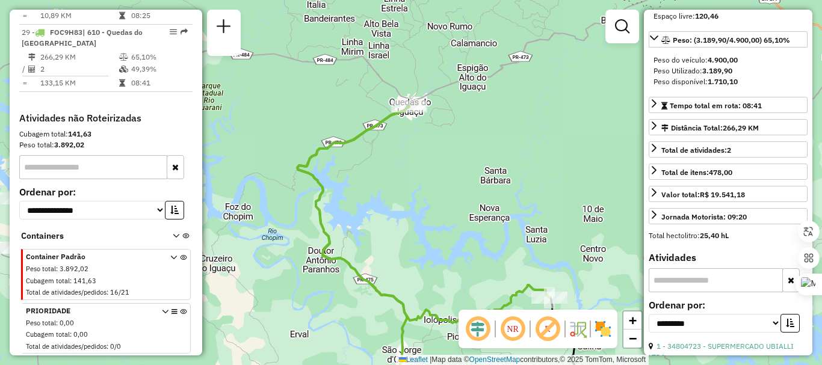
drag, startPoint x: 418, startPoint y: 171, endPoint x: 449, endPoint y: 194, distance: 39.1
click at [483, 237] on div "Janela de atendimento Grade de atendimento Capacidade Transportadoras Veículos …" at bounding box center [411, 182] width 822 height 365
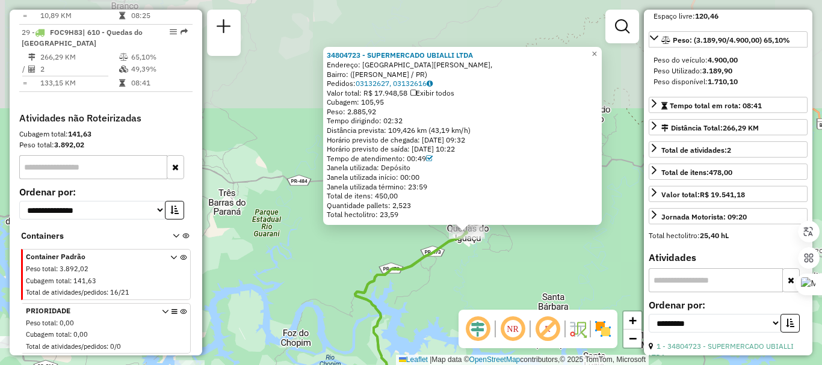
drag, startPoint x: 425, startPoint y: 272, endPoint x: 376, endPoint y: 171, distance: 112.5
click at [376, 171] on div "34804723 - SUPERMERCADO UBIALLI LTDA Endereço: Rua Coronel Domingos Soares, Bai…" at bounding box center [411, 182] width 822 height 365
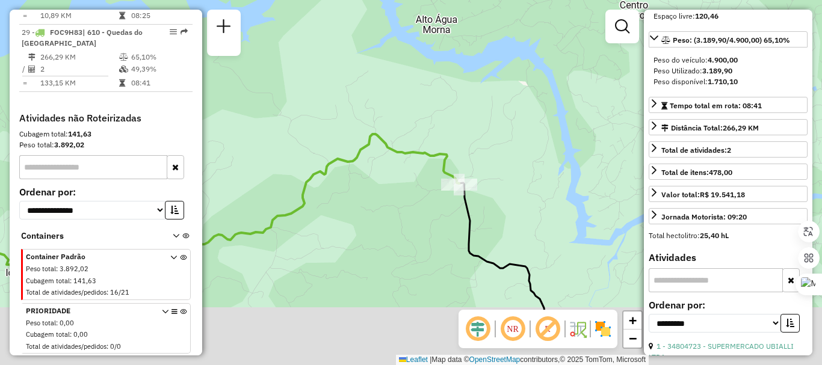
drag, startPoint x: 479, startPoint y: 200, endPoint x: 441, endPoint y: 129, distance: 81.1
click at [441, 129] on div "34804723 - SUPERMERCADO UBIALLI LTDA Endereço: Rua Coronel Domingos Soares, Bai…" at bounding box center [411, 182] width 822 height 365
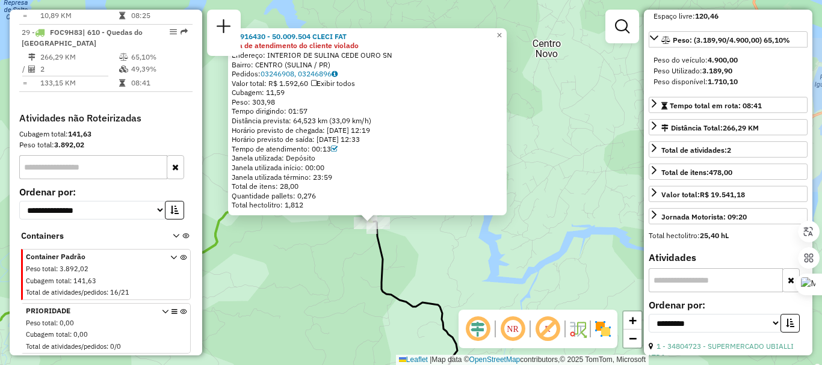
drag, startPoint x: 336, startPoint y: 237, endPoint x: 347, endPoint y: 241, distance: 12.4
click at [347, 241] on div "40916430 - 50.009.504 CLECI FAT Dia de atendimento do cliente violado Endereço:…" at bounding box center [411, 182] width 822 height 365
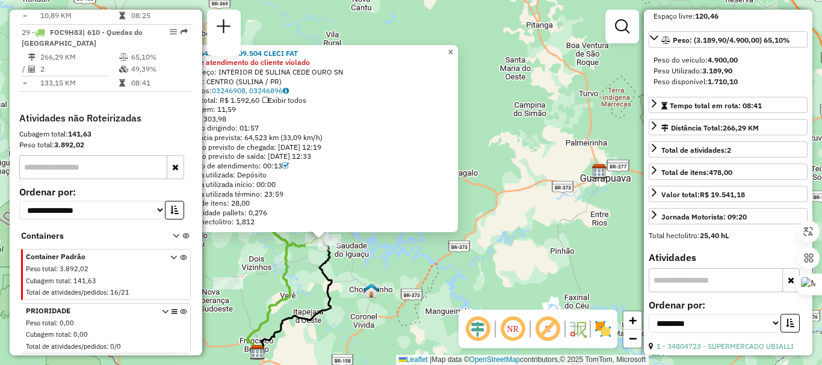
click at [453, 50] on span "×" at bounding box center [450, 52] width 5 height 10
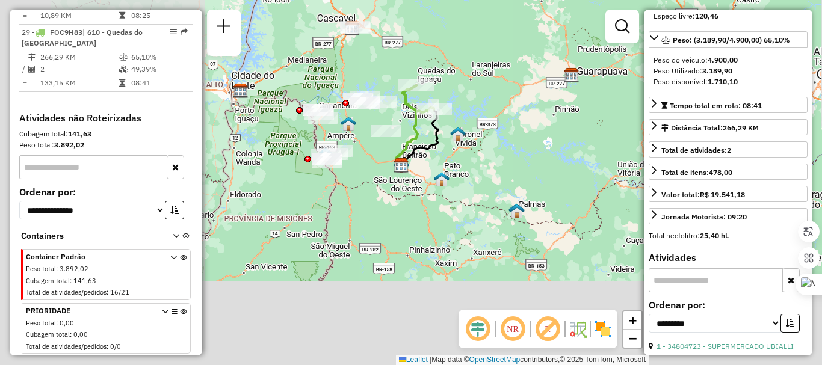
drag, startPoint x: 419, startPoint y: 225, endPoint x: 405, endPoint y: 159, distance: 67.7
click at [474, 162] on div "Janela de atendimento Grade de atendimento Capacidade Transportadoras Veículos …" at bounding box center [411, 182] width 822 height 365
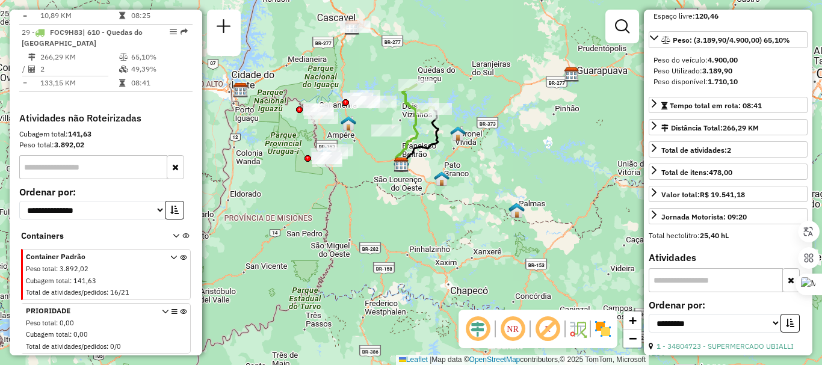
click at [412, 138] on icon at bounding box center [407, 125] width 22 height 80
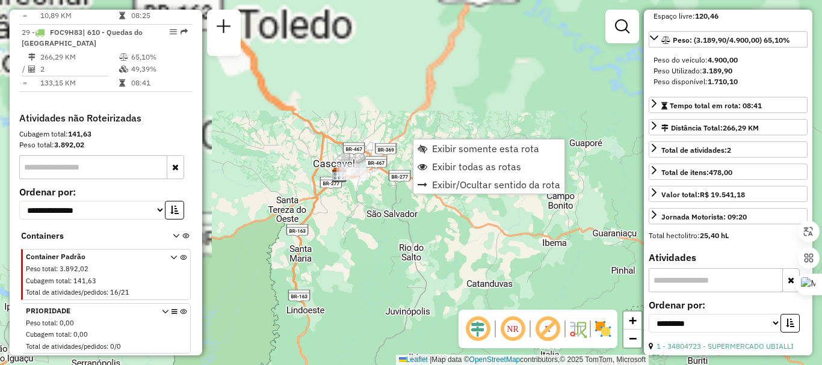
drag, startPoint x: 368, startPoint y: 145, endPoint x: 358, endPoint y: 228, distance: 83.0
click at [358, 231] on div "Janela de atendimento Grade de atendimento Capacidade Transportadoras Veículos …" at bounding box center [411, 182] width 822 height 365
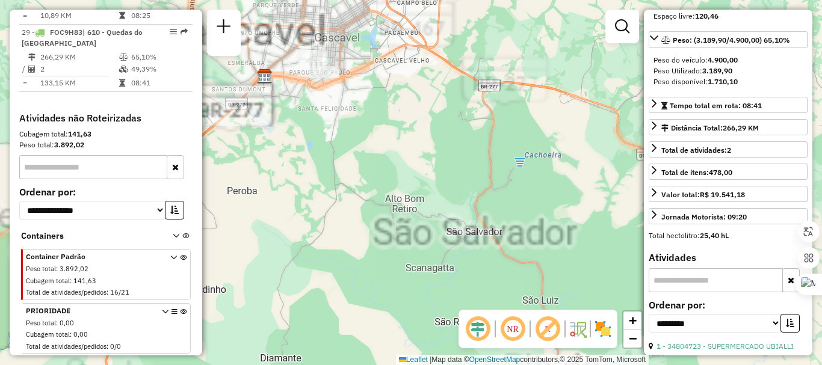
drag, startPoint x: 341, startPoint y: 164, endPoint x: 376, endPoint y: 225, distance: 69.9
click at [381, 241] on div "Janela de atendimento Grade de atendimento Capacidade Transportadoras Veículos …" at bounding box center [411, 182] width 822 height 365
